Goal: Obtain resource: Download file/media

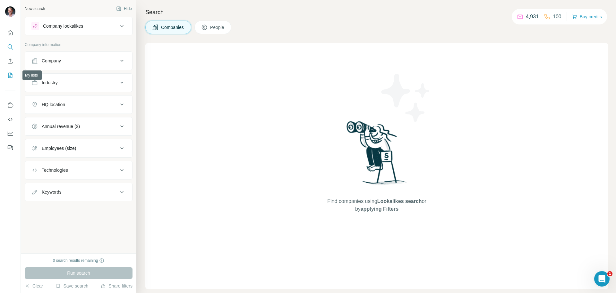
click at [10, 73] on icon "My lists" at bounding box center [10, 75] width 6 height 6
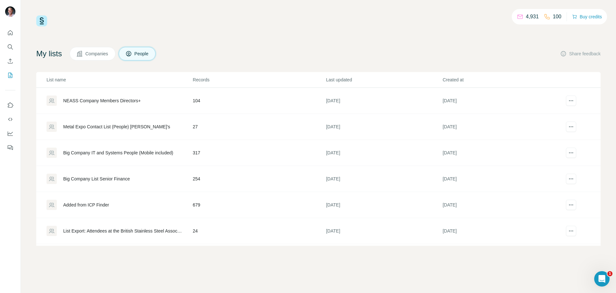
click at [100, 52] on span "Companies" at bounding box center [96, 53] width 23 height 6
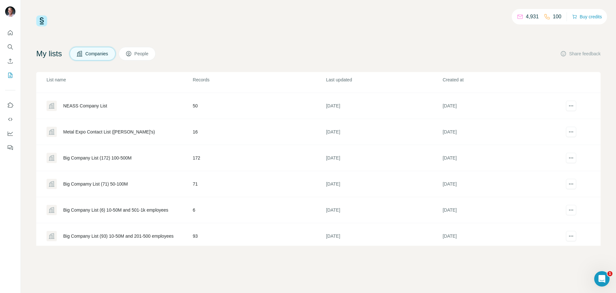
scroll to position [32, 0]
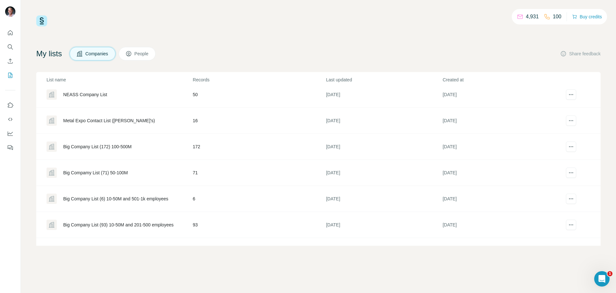
click at [88, 120] on div "Metal Expo Contact List ([PERSON_NAME]'s)" at bounding box center [109, 120] width 92 height 6
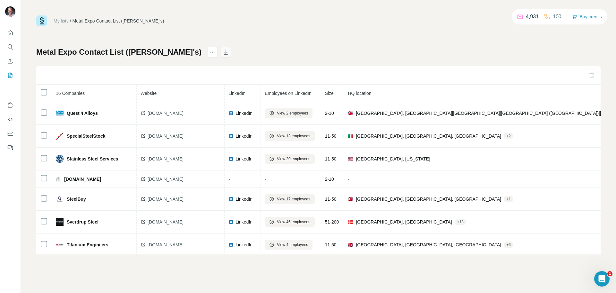
click at [223, 51] on icon "button" at bounding box center [226, 52] width 6 height 6
click at [224, 52] on icon "button" at bounding box center [226, 51] width 4 height 5
click at [209, 52] on icon "actions" at bounding box center [212, 52] width 6 height 6
